Goal: Task Accomplishment & Management: Complete application form

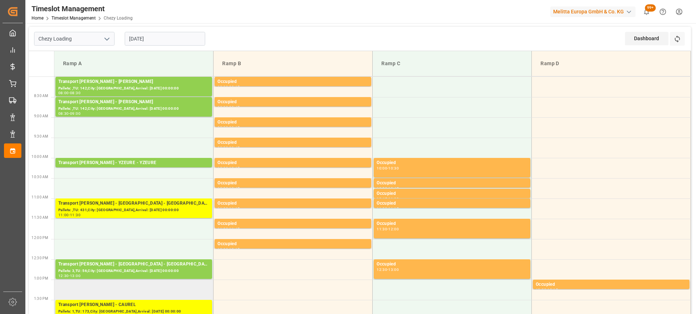
scroll to position [145, 0]
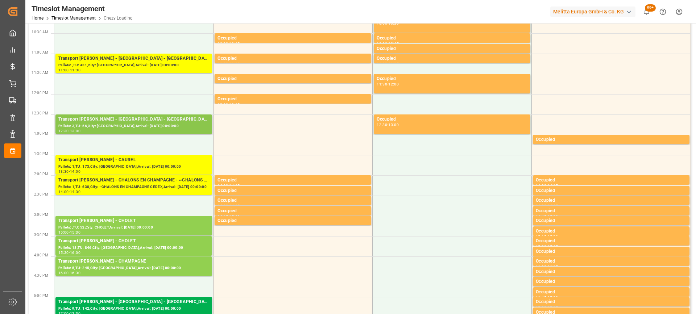
click at [138, 118] on div "Transport [PERSON_NAME] - [GEOGRAPHIC_DATA] - [GEOGRAPHIC_DATA]" at bounding box center [133, 119] width 151 height 7
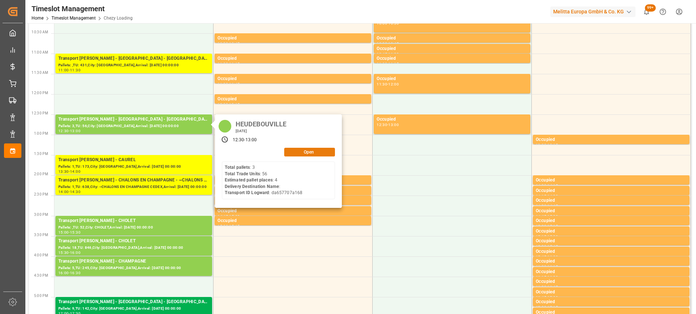
click at [313, 152] on button "Open" at bounding box center [309, 152] width 51 height 9
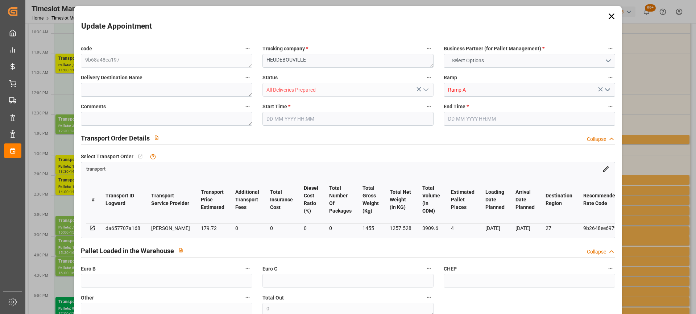
type input "4"
type input "179.72"
type input "0"
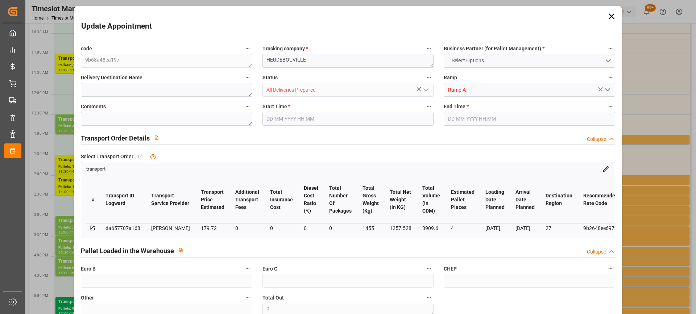
type input "172.4413"
type input "-7.2787"
type input "0"
type input "1257.528"
type input "1625"
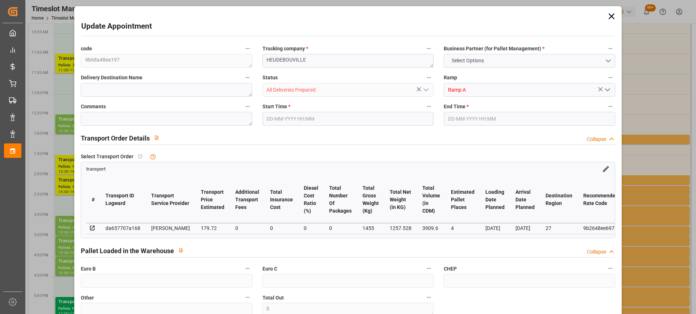
type input "3909.6"
type input "27"
type input "3"
type input "56"
type input "4"
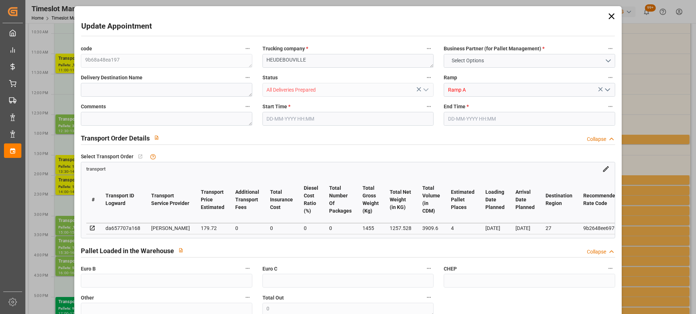
type input "101"
type input "1455"
type input "0"
type input "4710.8598"
type input "0"
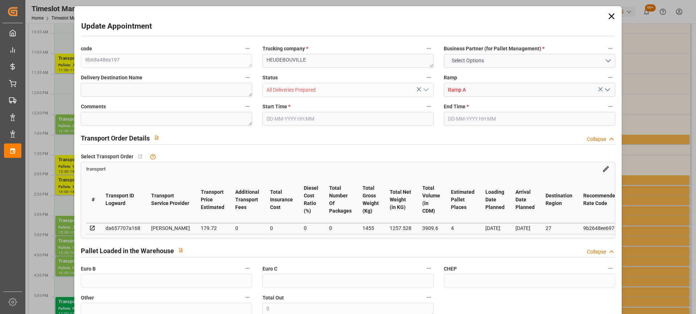
type input "0"
type input "21"
type input "35"
type input "[DATE] 12:30"
type input "[DATE] 13:00"
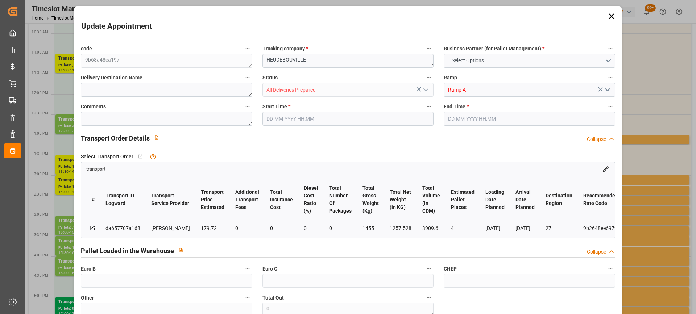
type input "[DATE] 09:50"
type input "[DATE] 12:10"
type input "[DATE]"
click at [265, 62] on textarea "HEUDEBOUVILLE" at bounding box center [347, 61] width 171 height 14
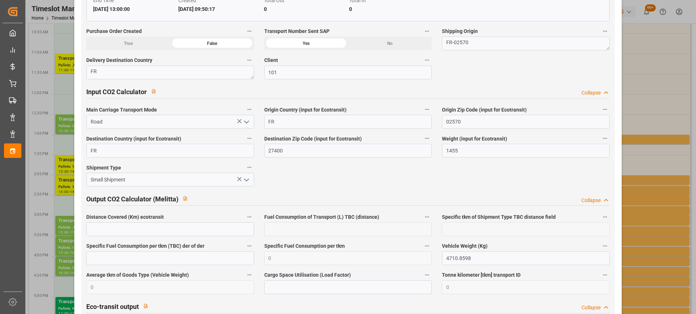
scroll to position [1214, 0]
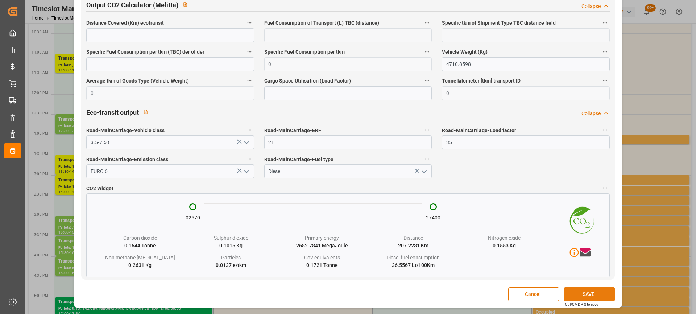
type textarea "2667/[GEOGRAPHIC_DATA]"
click at [597, 293] on button "SAVE" at bounding box center [589, 294] width 51 height 14
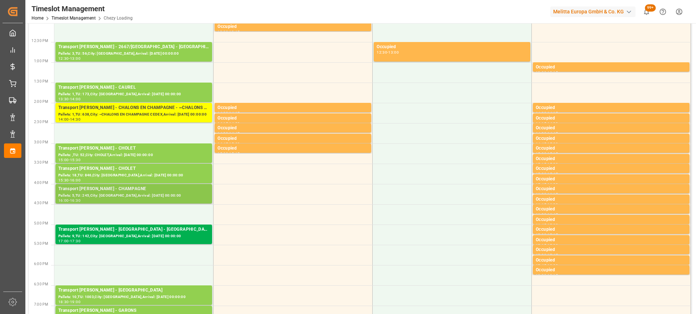
scroll to position [326, 0]
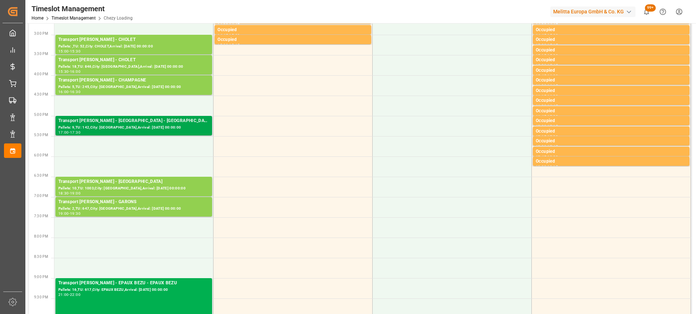
click at [141, 124] on div "Transport [PERSON_NAME] - [GEOGRAPHIC_DATA] - [GEOGRAPHIC_DATA]" at bounding box center [133, 120] width 151 height 7
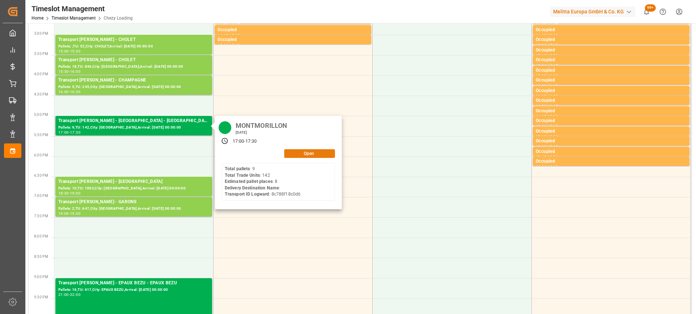
click at [326, 153] on button "Open" at bounding box center [309, 153] width 51 height 9
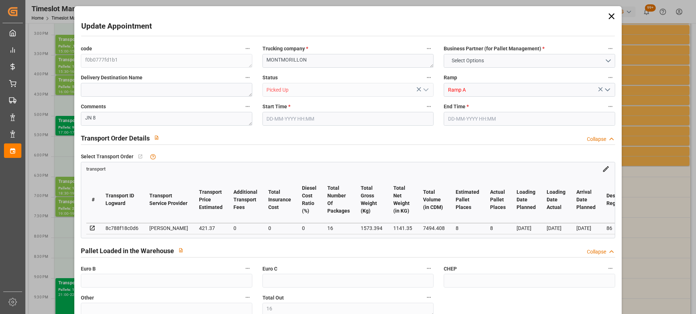
type input "16"
type input "8"
type input "421.37"
type input "0"
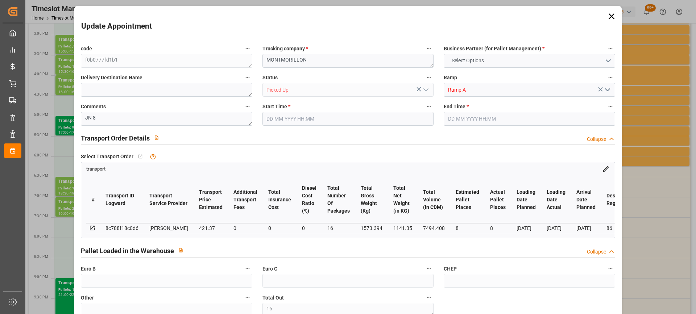
type input "0"
type input "404.3045"
type input "-17.0655"
type input "16"
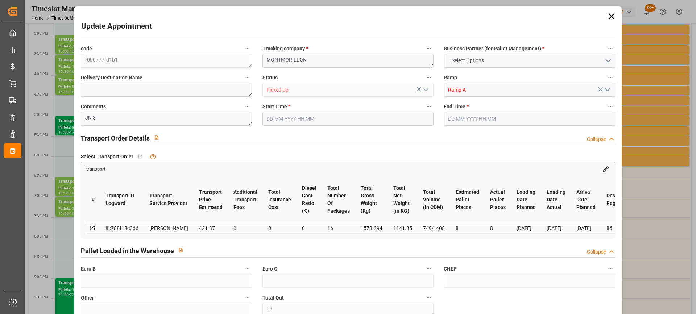
type input "1141.35"
type input "1989.048"
type input "7494.408"
type input "86"
type input "9"
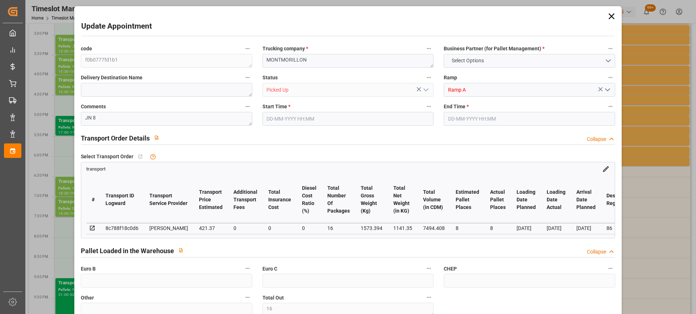
type input "142"
type input "16"
type input "101"
type input "1573.394"
type input "0"
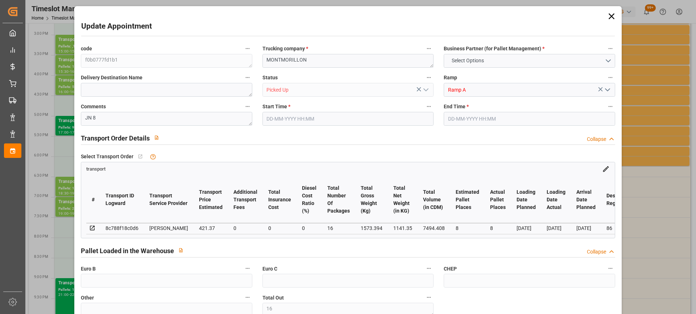
type input "10767.6795"
type input "0"
type input "21"
type input "80"
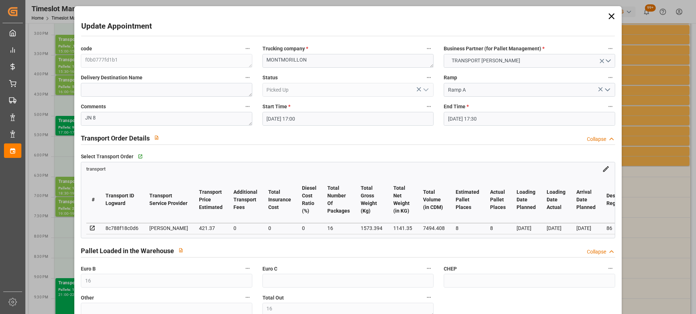
type input "[DATE] 17:00"
type input "[DATE] 17:30"
type input "[DATE] 15:23"
type input "[DATE] 12:13"
type input "[DATE]"
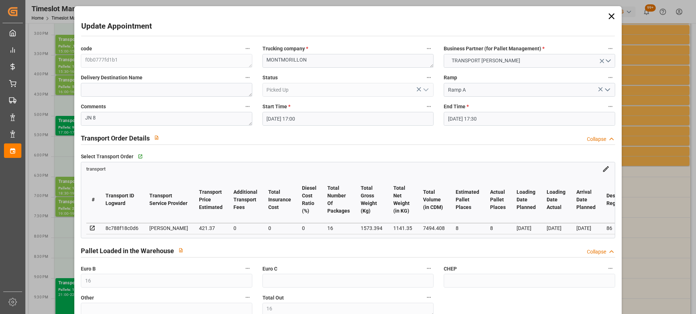
type input "[DATE]"
click at [261, 63] on div "Trucking company * MONTMORILLON" at bounding box center [347, 55] width 181 height 29
click at [264, 60] on textarea "MONTMORILLON" at bounding box center [347, 61] width 171 height 14
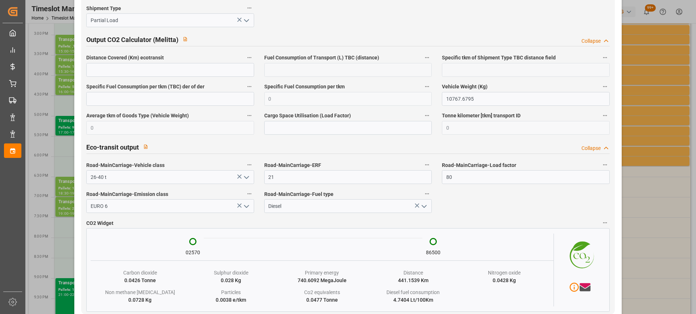
scroll to position [1235, 0]
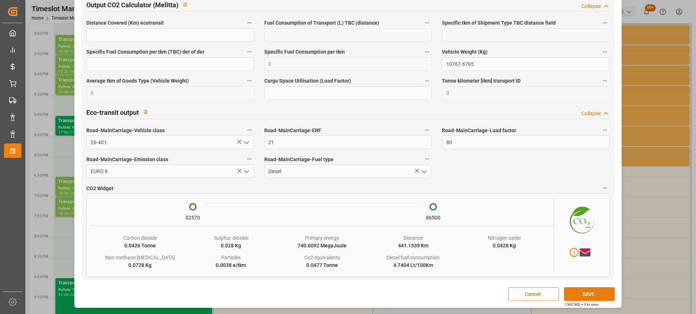
type textarea "4543/MONTMORILLON"
click at [588, 294] on button "SAVE" at bounding box center [589, 294] width 51 height 14
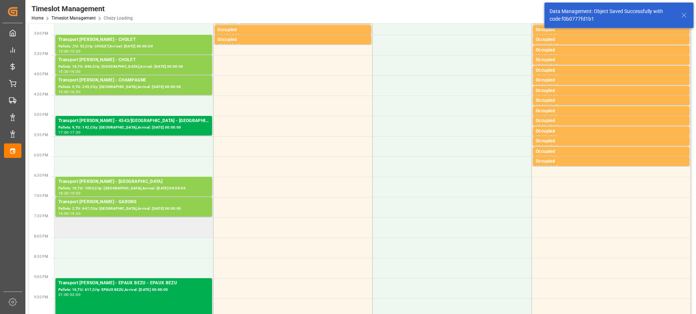
scroll to position [437, 0]
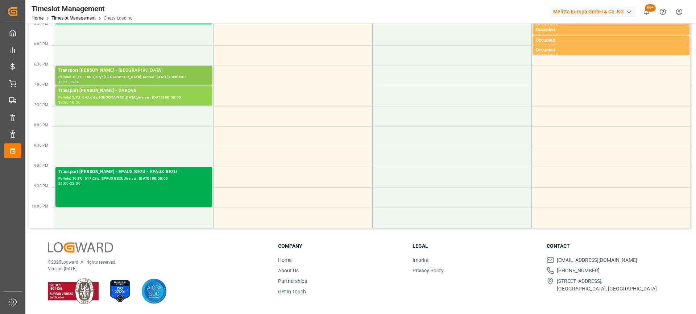
click at [154, 77] on div "Pallets: 10,TU: 1003,City: [GEOGRAPHIC_DATA],Arrival: [DATE] 00:00:00" at bounding box center [133, 77] width 151 height 6
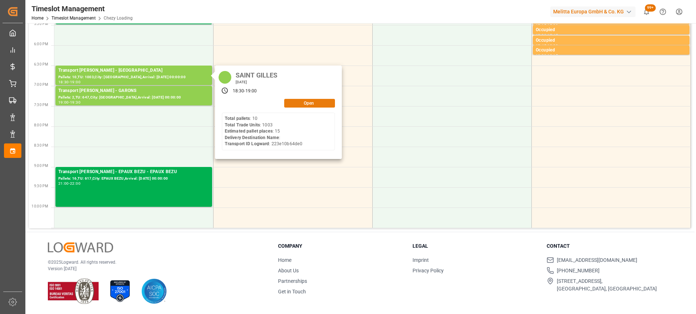
click at [325, 101] on button "Open" at bounding box center [309, 103] width 51 height 9
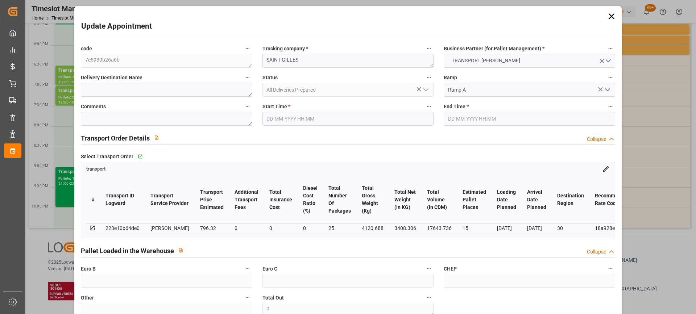
type input "15"
type input "796.32"
type input "0"
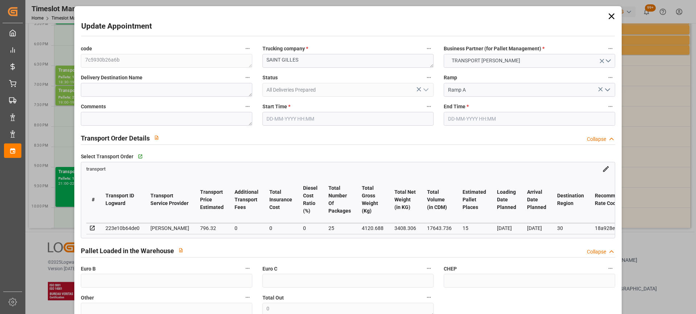
type input "764.069"
type input "-32.251"
type input "25"
type input "3408.306"
type input "4925.88"
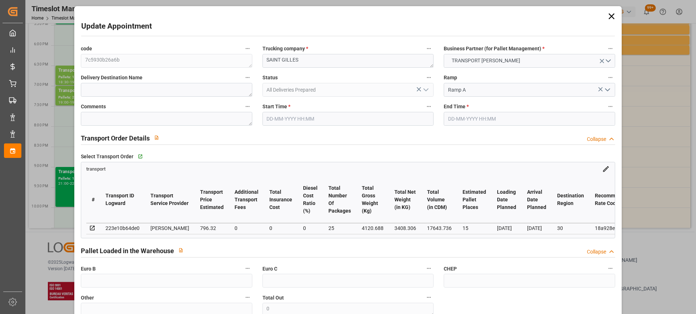
type input "17643.736"
type input "30"
type input "10"
type input "1003"
type input "25"
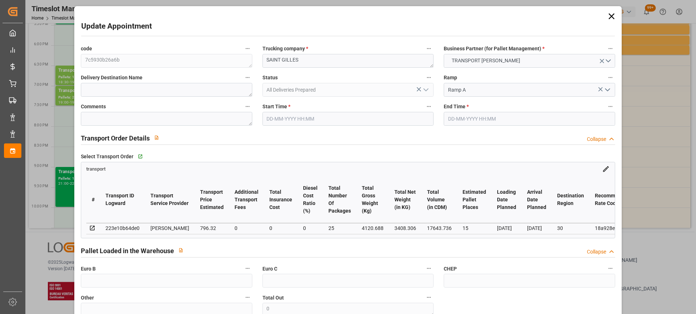
type input "101"
type input "4120.688"
type input "0"
type input "4710.8598"
type input "0"
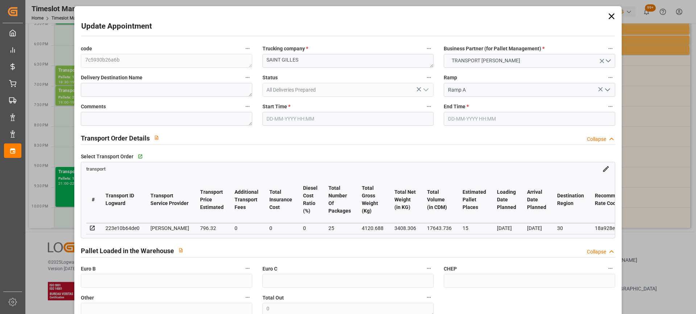
type input "0"
type input "21"
type input "35"
type input "[DATE] 18:30"
type input "[DATE] 19:00"
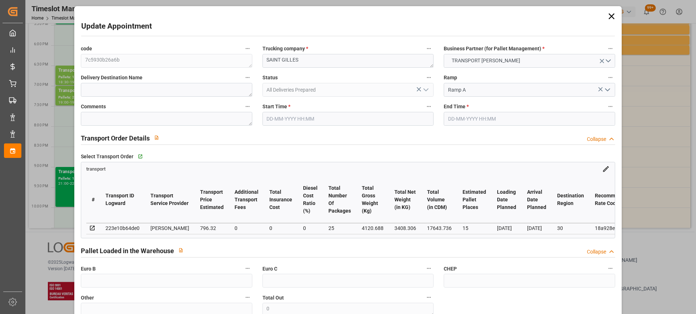
type input "[DATE] 15:25"
type input "[DATE] 12:13"
type input "[DATE]"
click at [262, 59] on textarea "SAINT GILLES" at bounding box center [347, 61] width 171 height 14
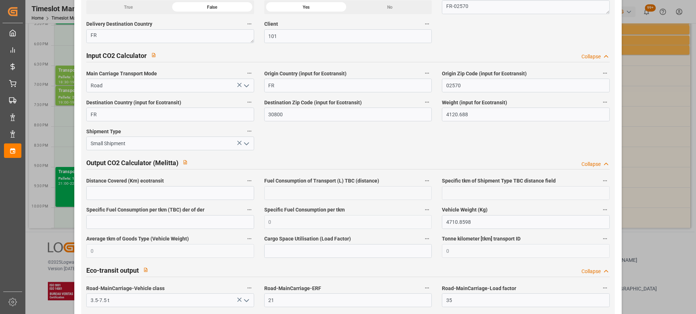
scroll to position [1214, 0]
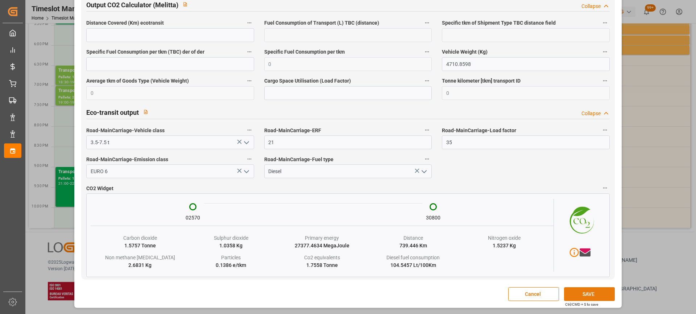
type textarea "4549/[GEOGRAPHIC_DATA]"
click at [587, 289] on button "SAVE" at bounding box center [589, 294] width 51 height 14
